Goal: Task Accomplishment & Management: Use online tool/utility

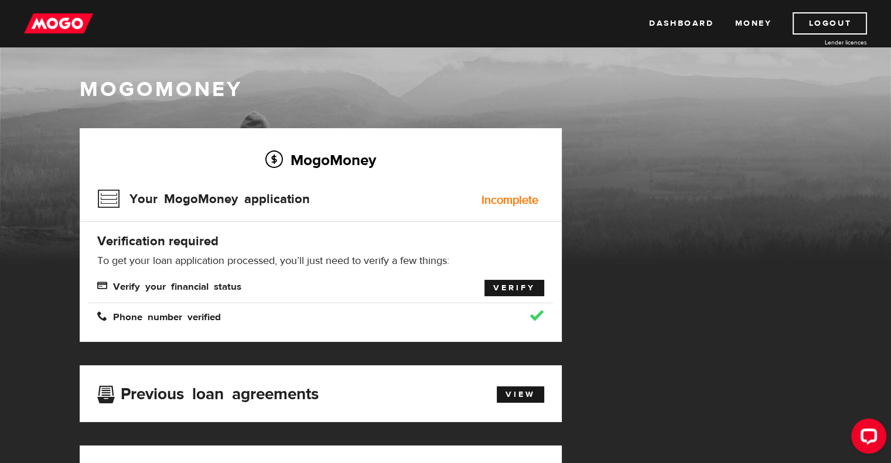
click at [507, 283] on link "Verify" at bounding box center [514, 288] width 60 height 16
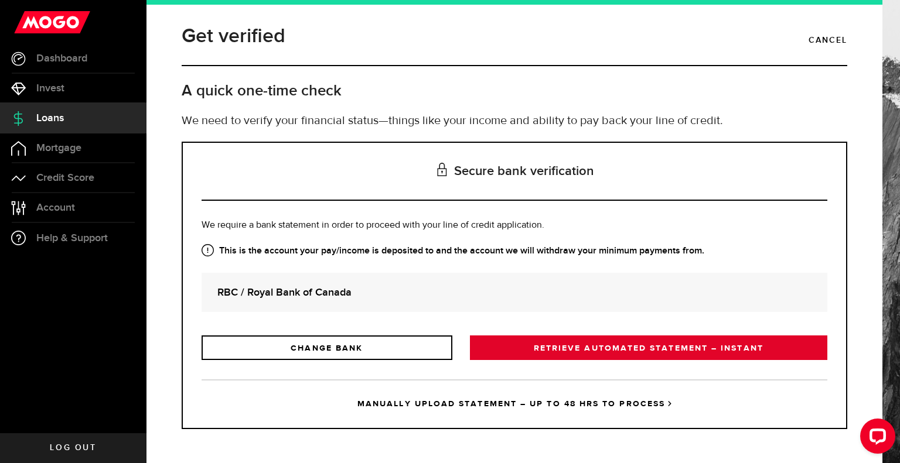
click at [700, 353] on link "RETRIEVE AUTOMATED STATEMENT – INSTANT" at bounding box center [648, 348] width 357 height 25
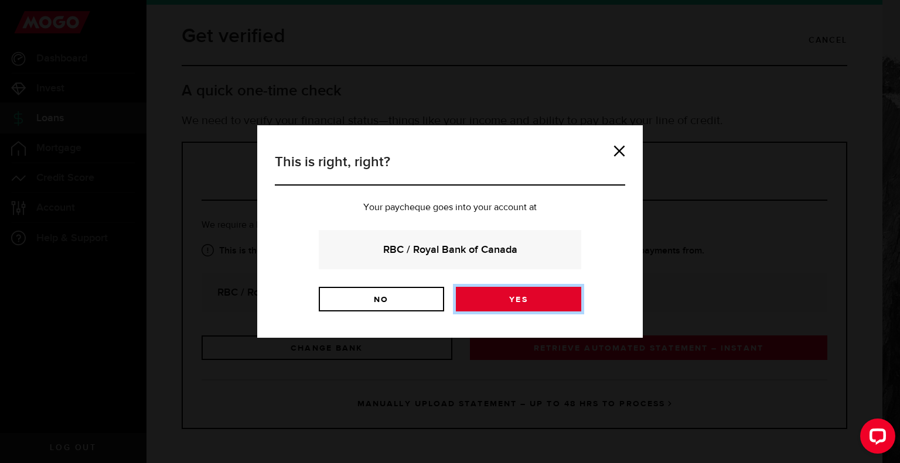
click at [534, 296] on link "Yes" at bounding box center [518, 299] width 125 height 25
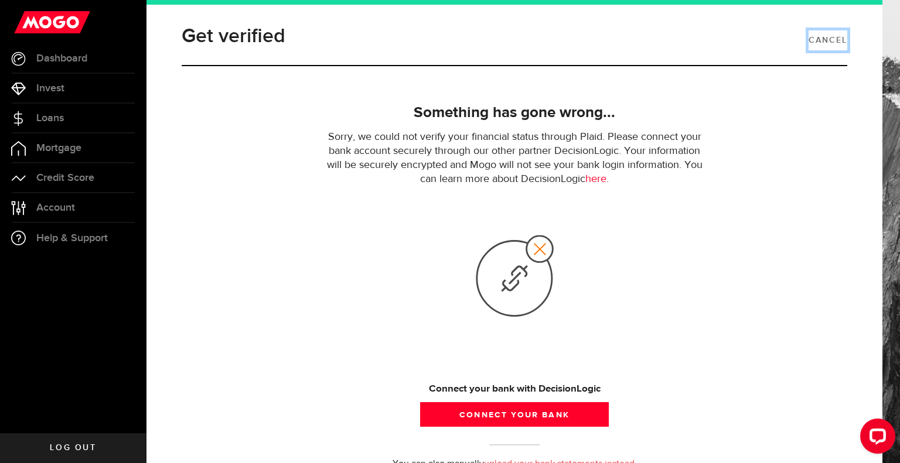
click at [826, 42] on link "Cancel" at bounding box center [827, 40] width 39 height 20
